Goal: Information Seeking & Learning: Understand process/instructions

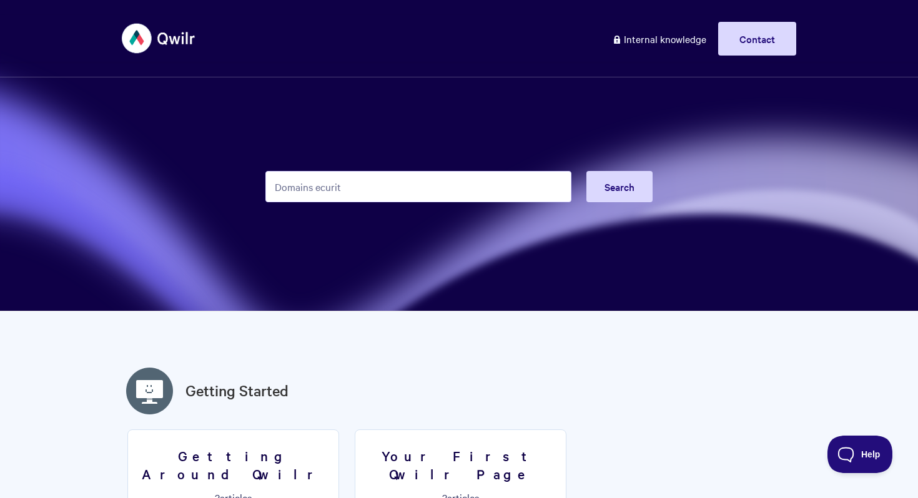
type input "Domains ecurity"
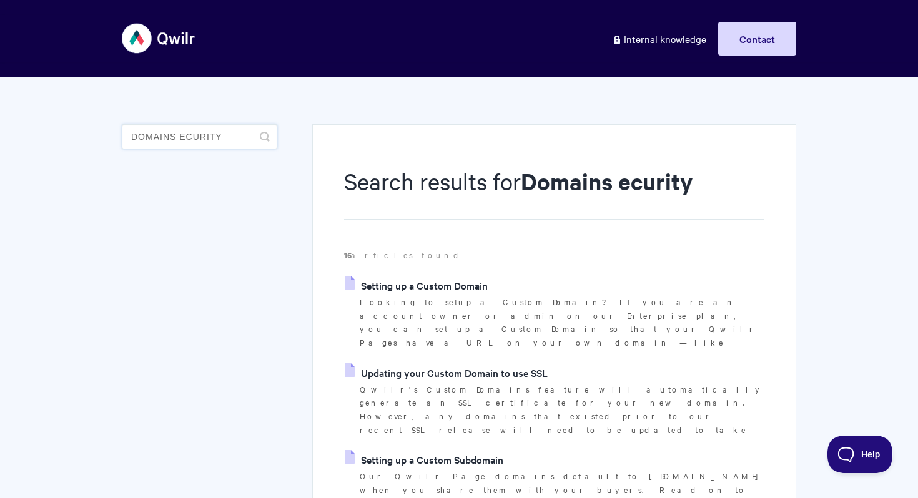
click at [191, 134] on input "Domains ecurity" at bounding box center [199, 136] width 155 height 25
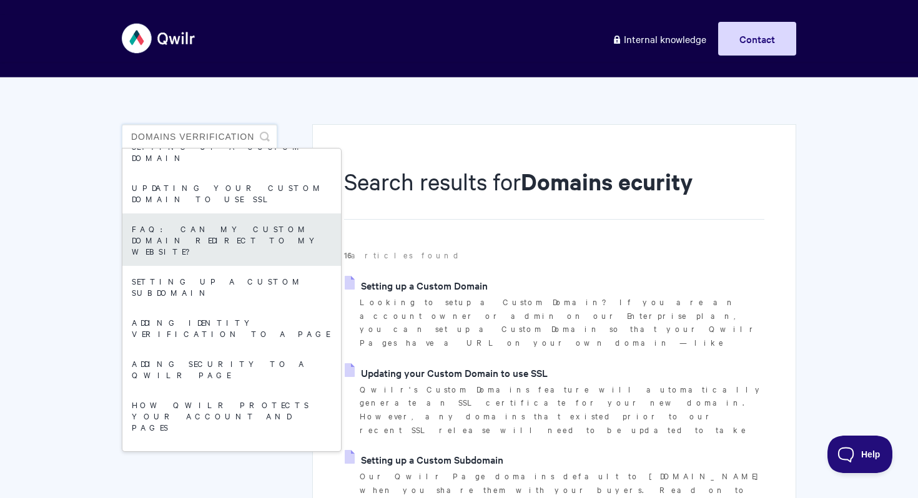
scroll to position [18, 0]
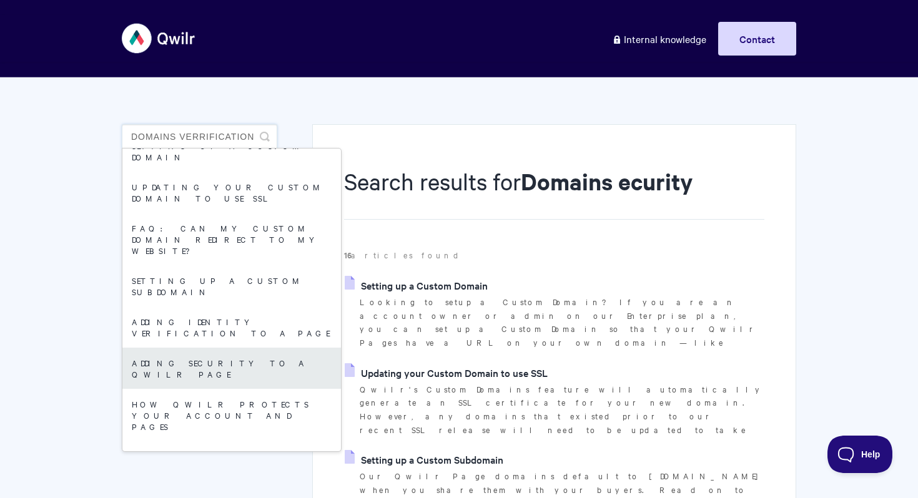
type input "Domains verrification"
click at [230, 348] on link "Adding security to a Qwilr Page" at bounding box center [231, 368] width 219 height 41
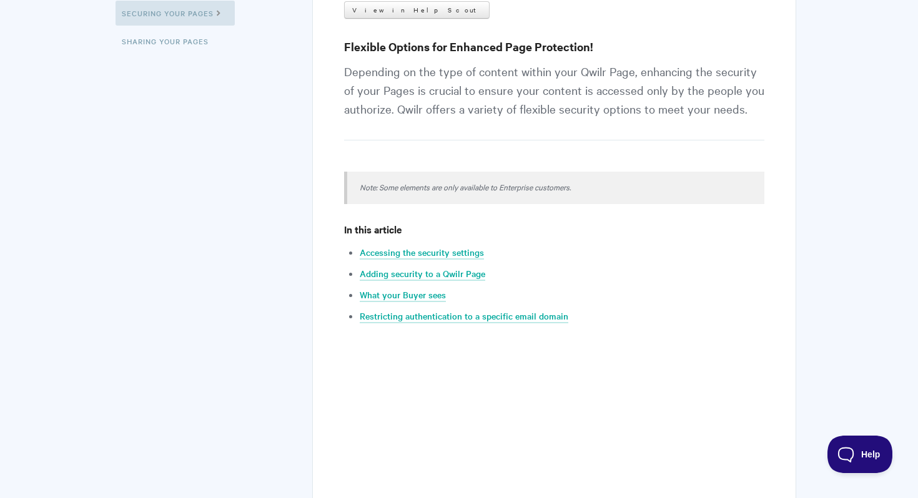
scroll to position [424, 0]
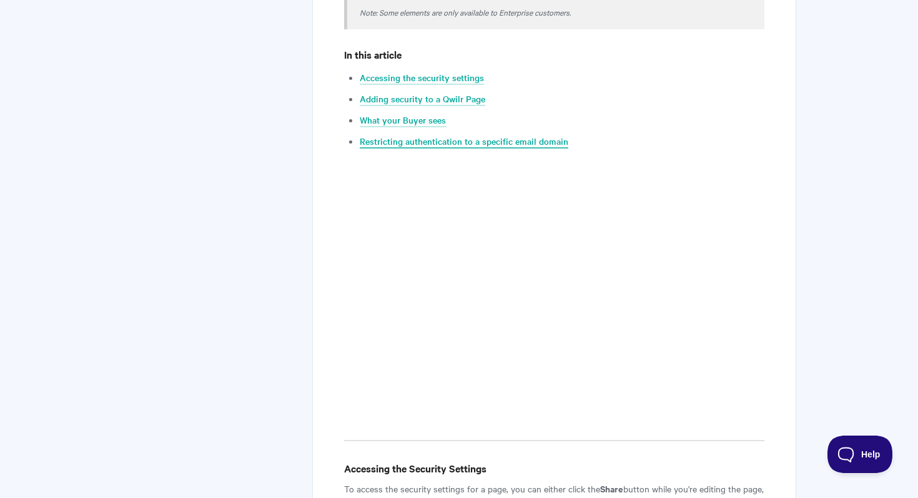
click at [437, 142] on link "Restricting authentication to a specific email domain" at bounding box center [464, 142] width 209 height 14
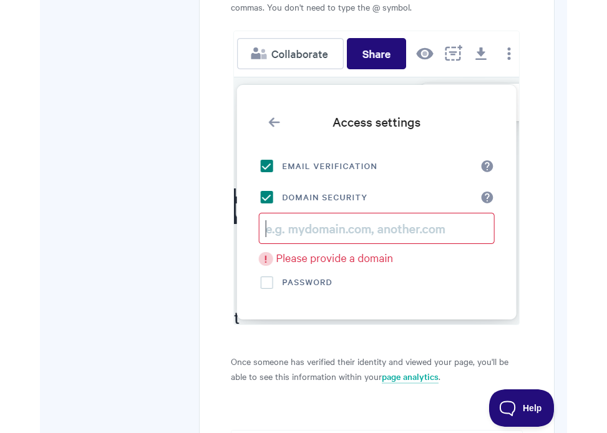
scroll to position [4072, 0]
